Goal: Find specific page/section: Find specific page/section

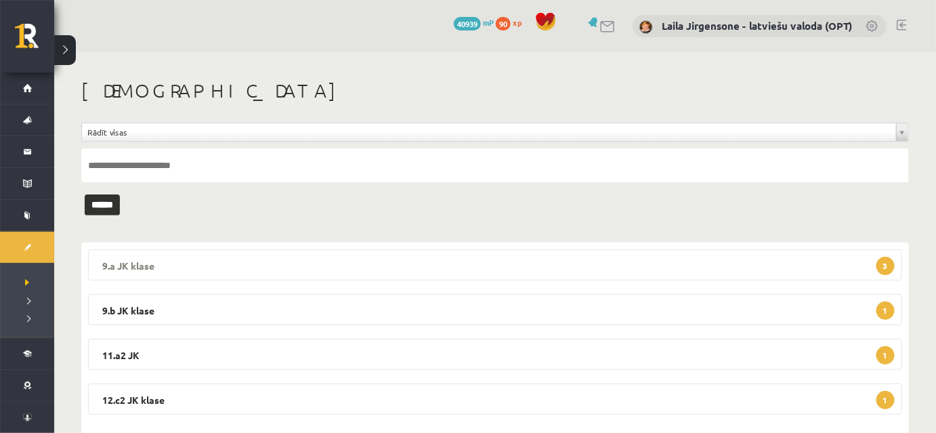
click at [737, 267] on legend "9.a JK klase 3" at bounding box center [495, 264] width 814 height 31
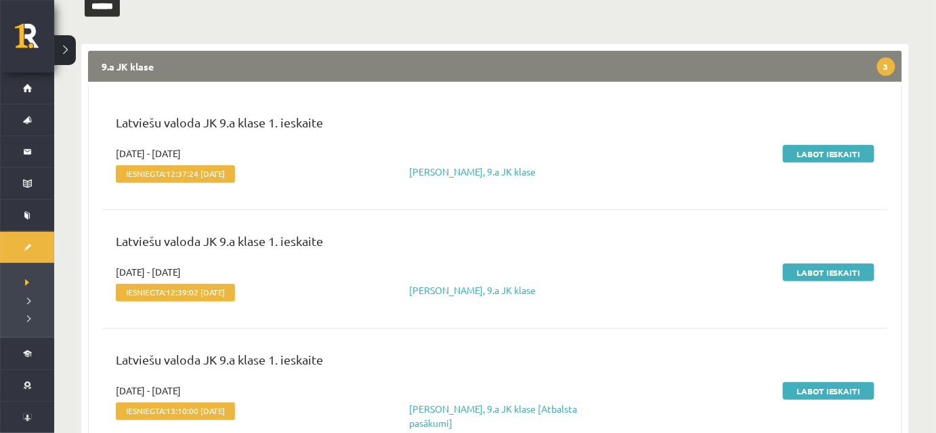
scroll to position [123, 0]
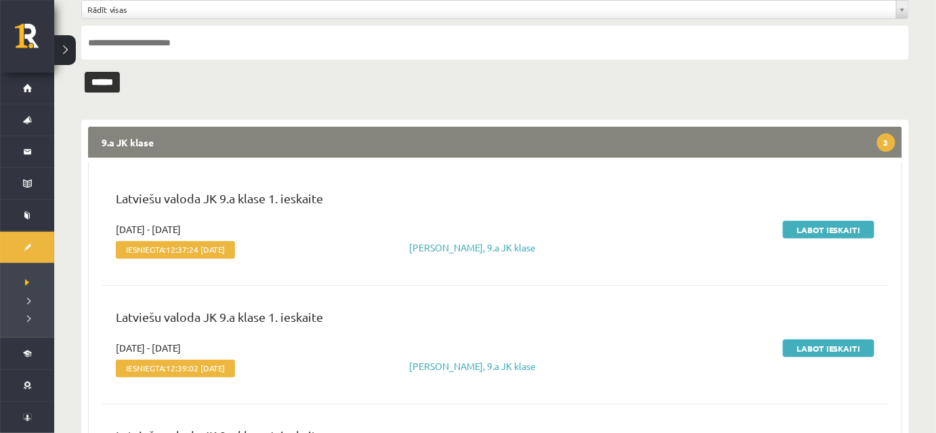
click at [568, 141] on legend "9.a JK klase 3" at bounding box center [495, 142] width 814 height 31
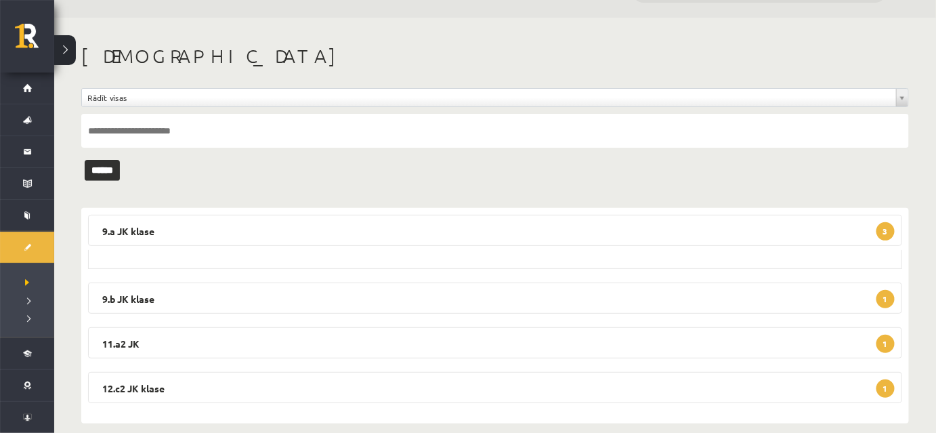
scroll to position [28, 0]
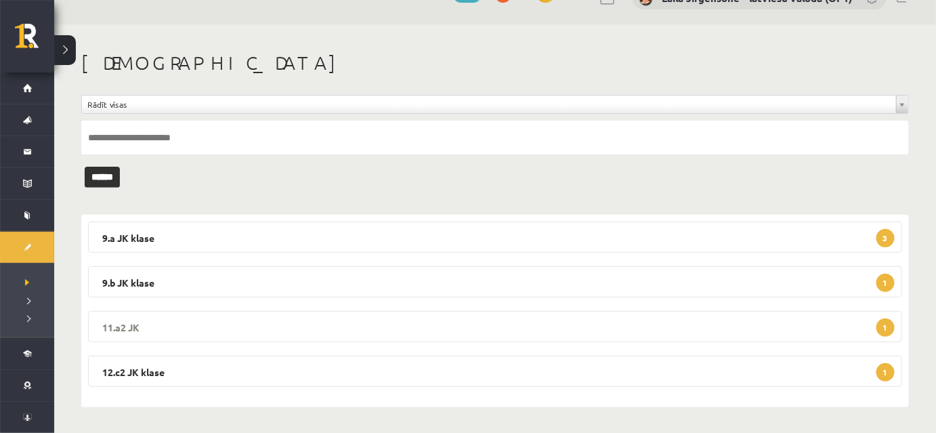
click at [238, 339] on legend "11.a2 JK 1" at bounding box center [495, 326] width 814 height 31
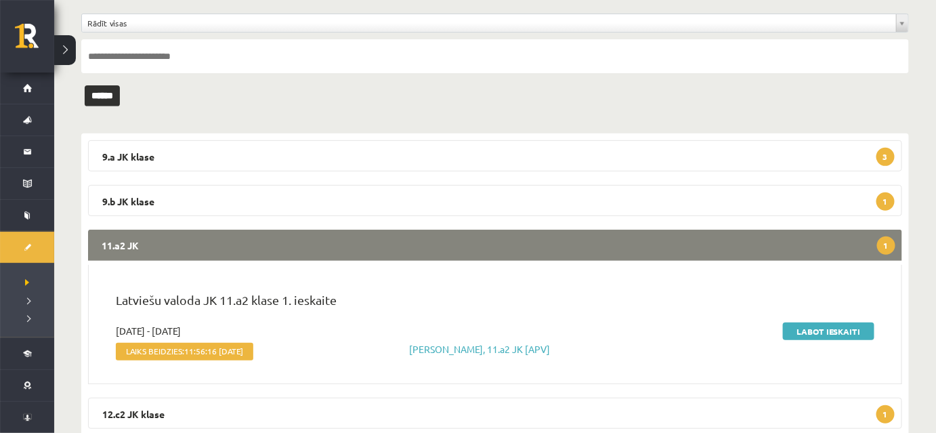
scroll to position [123, 0]
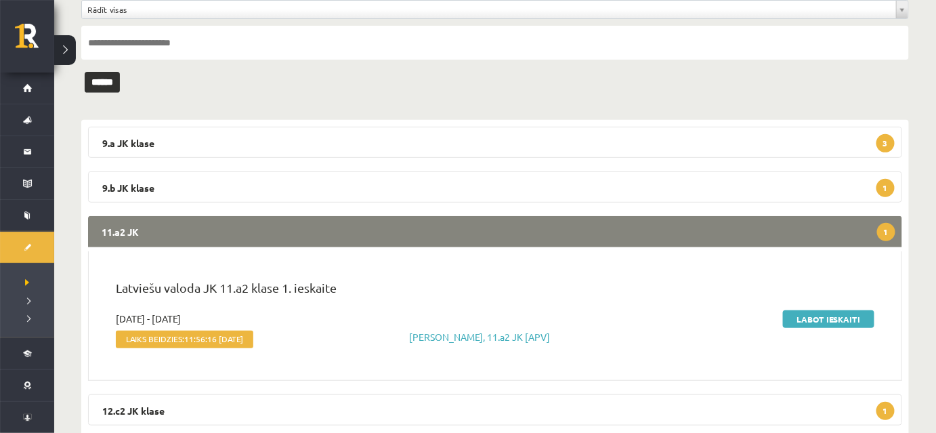
click at [294, 232] on legend "11.a2 JK 1" at bounding box center [495, 231] width 814 height 31
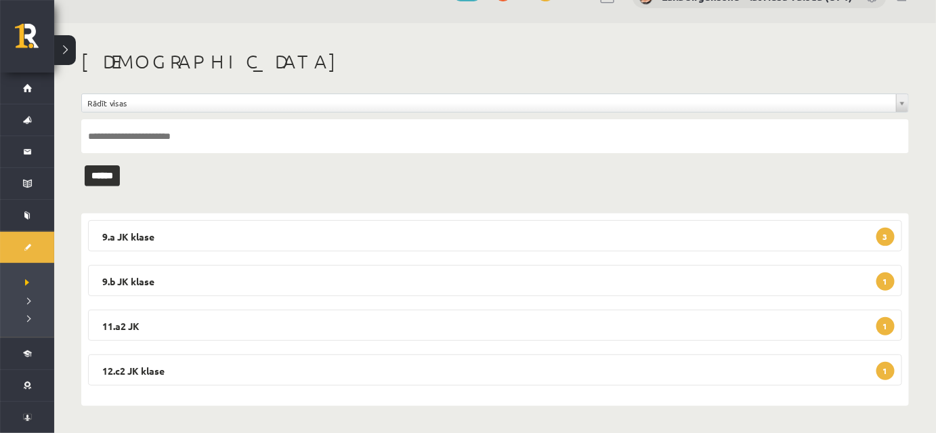
scroll to position [28, 0]
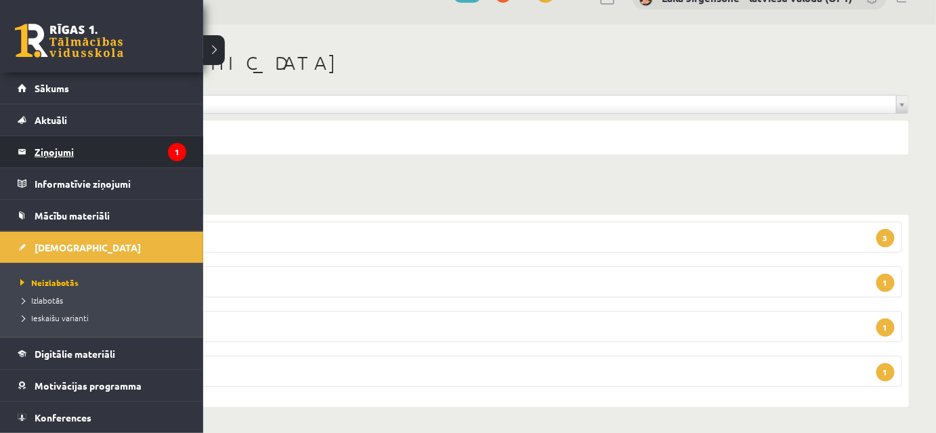
click at [47, 150] on legend "Ziņojumi 1" at bounding box center [111, 151] width 152 height 31
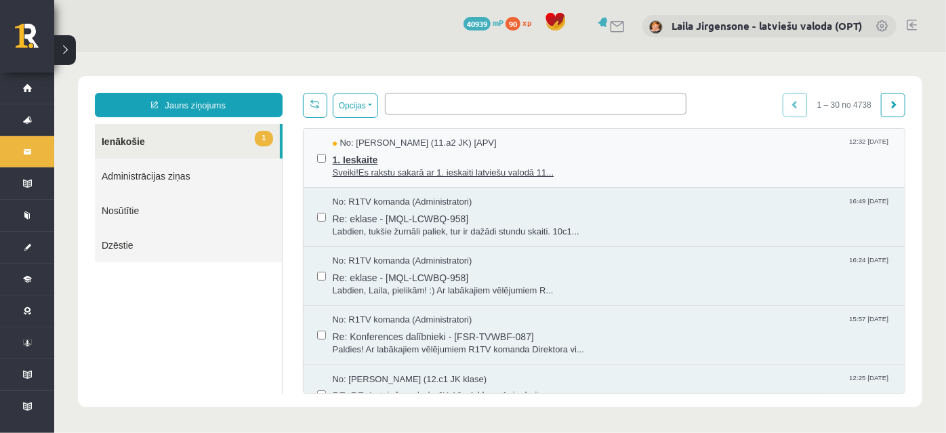
click at [482, 154] on span "1. Ieskaite" at bounding box center [611, 157] width 559 height 17
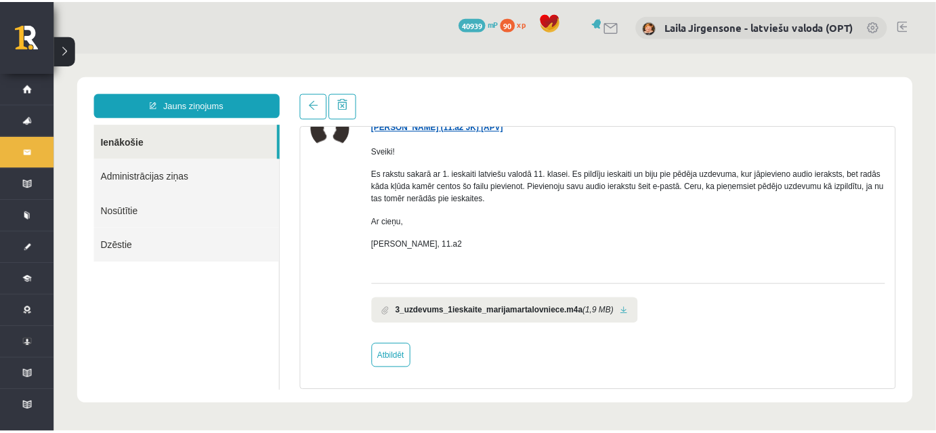
scroll to position [79, 0]
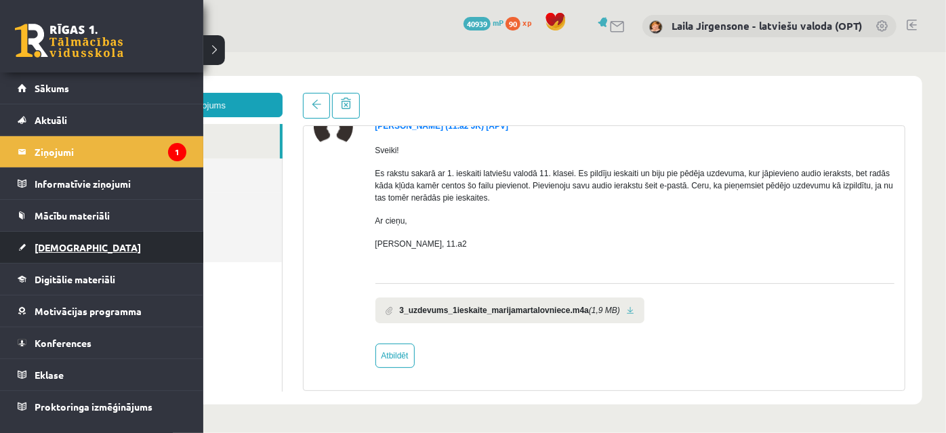
click at [56, 247] on span "[DEMOGRAPHIC_DATA]" at bounding box center [88, 247] width 106 height 12
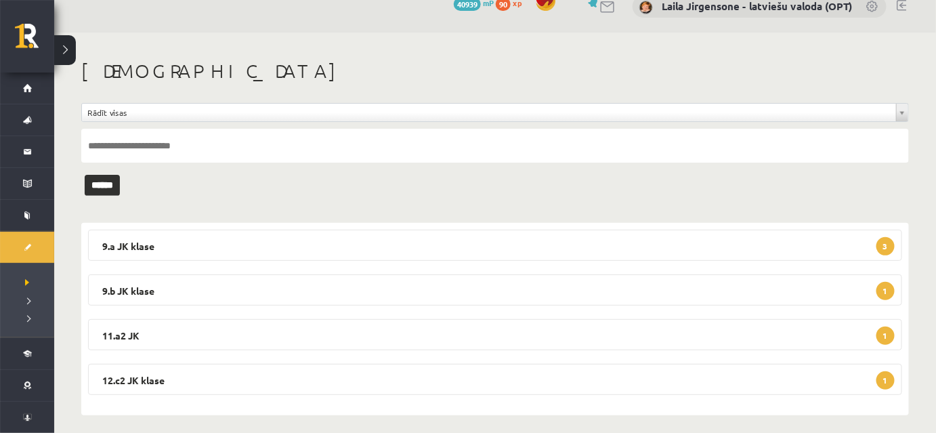
scroll to position [28, 0]
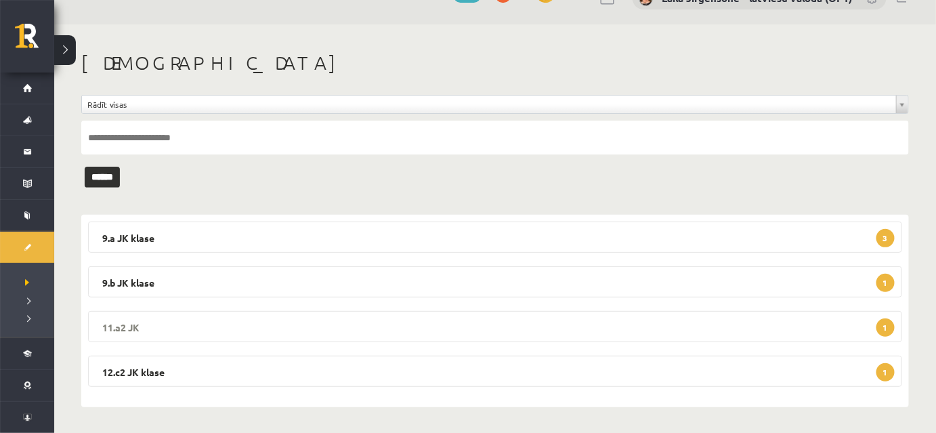
click at [594, 328] on legend "11.a2 JK 1" at bounding box center [495, 326] width 814 height 31
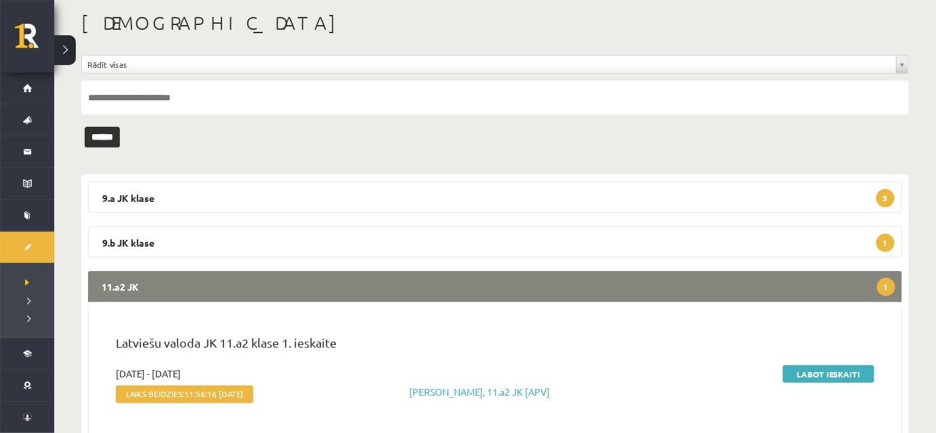
scroll to position [89, 0]
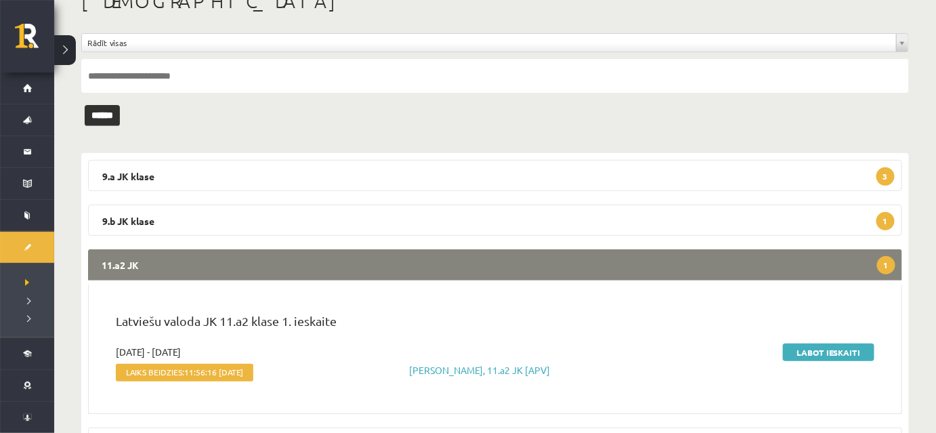
click at [596, 271] on legend "11.a2 JK 1" at bounding box center [495, 264] width 814 height 31
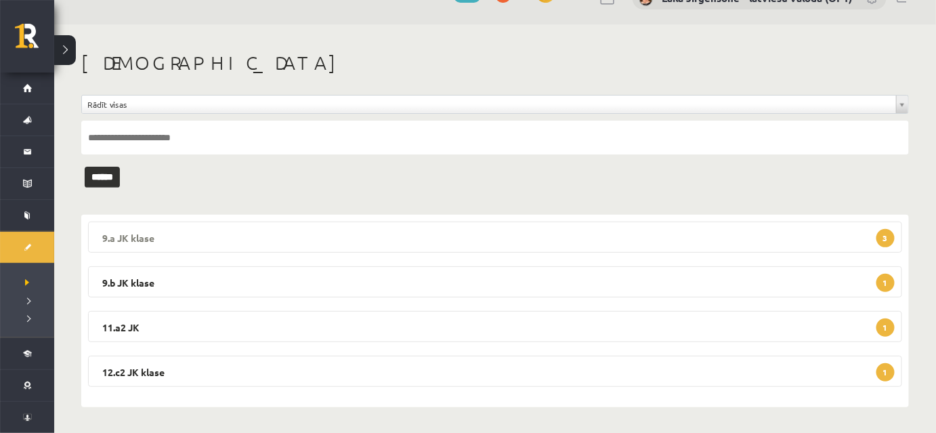
scroll to position [0, 0]
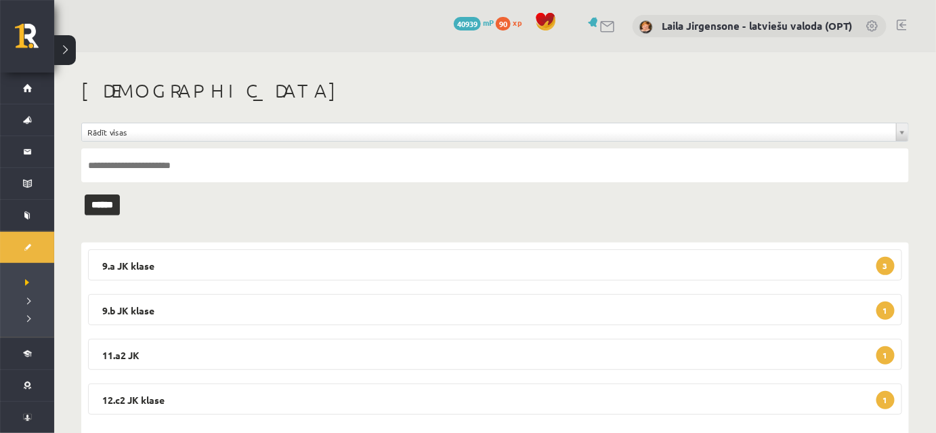
click at [899, 25] on link at bounding box center [902, 25] width 10 height 11
